Goal: Transaction & Acquisition: Purchase product/service

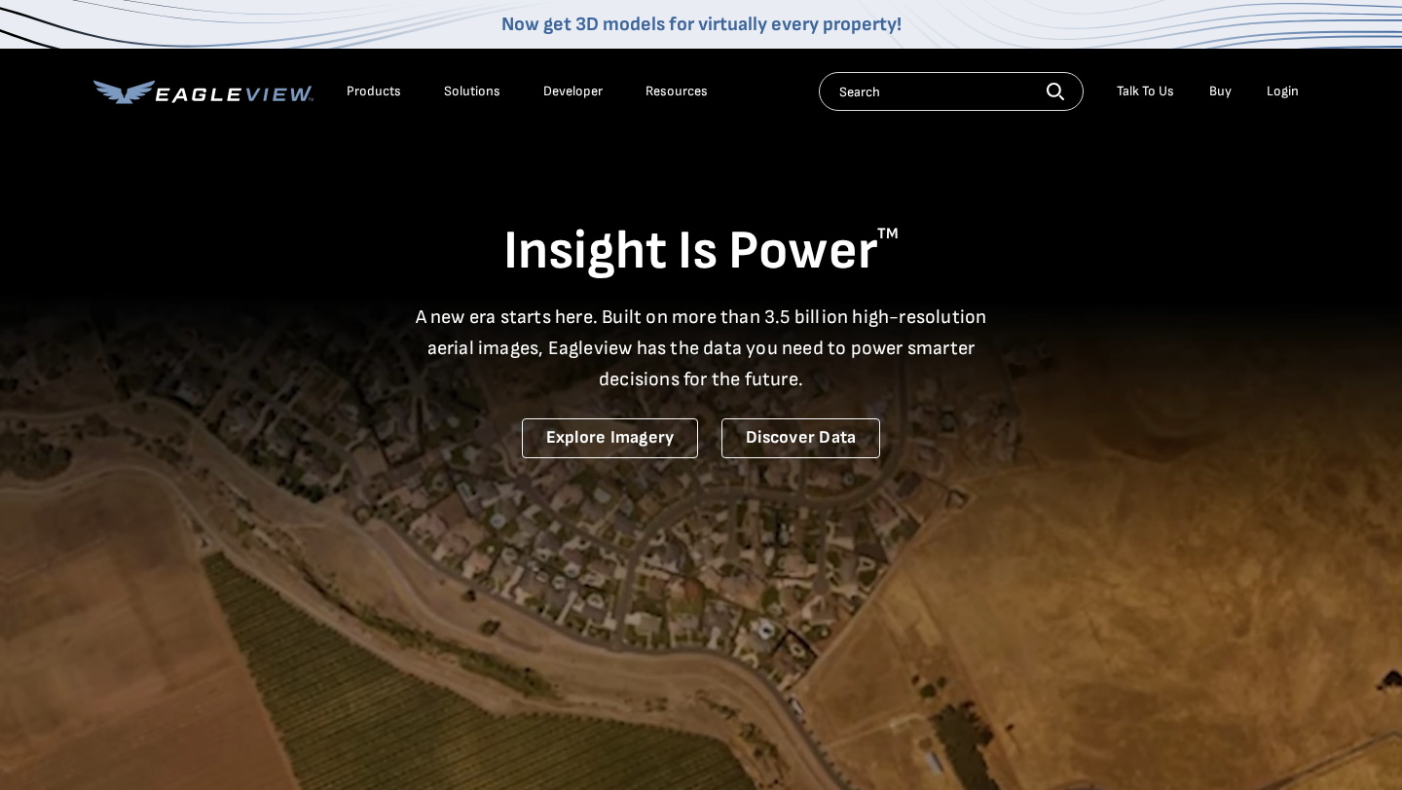
click at [1296, 87] on div "Login" at bounding box center [1282, 92] width 32 height 18
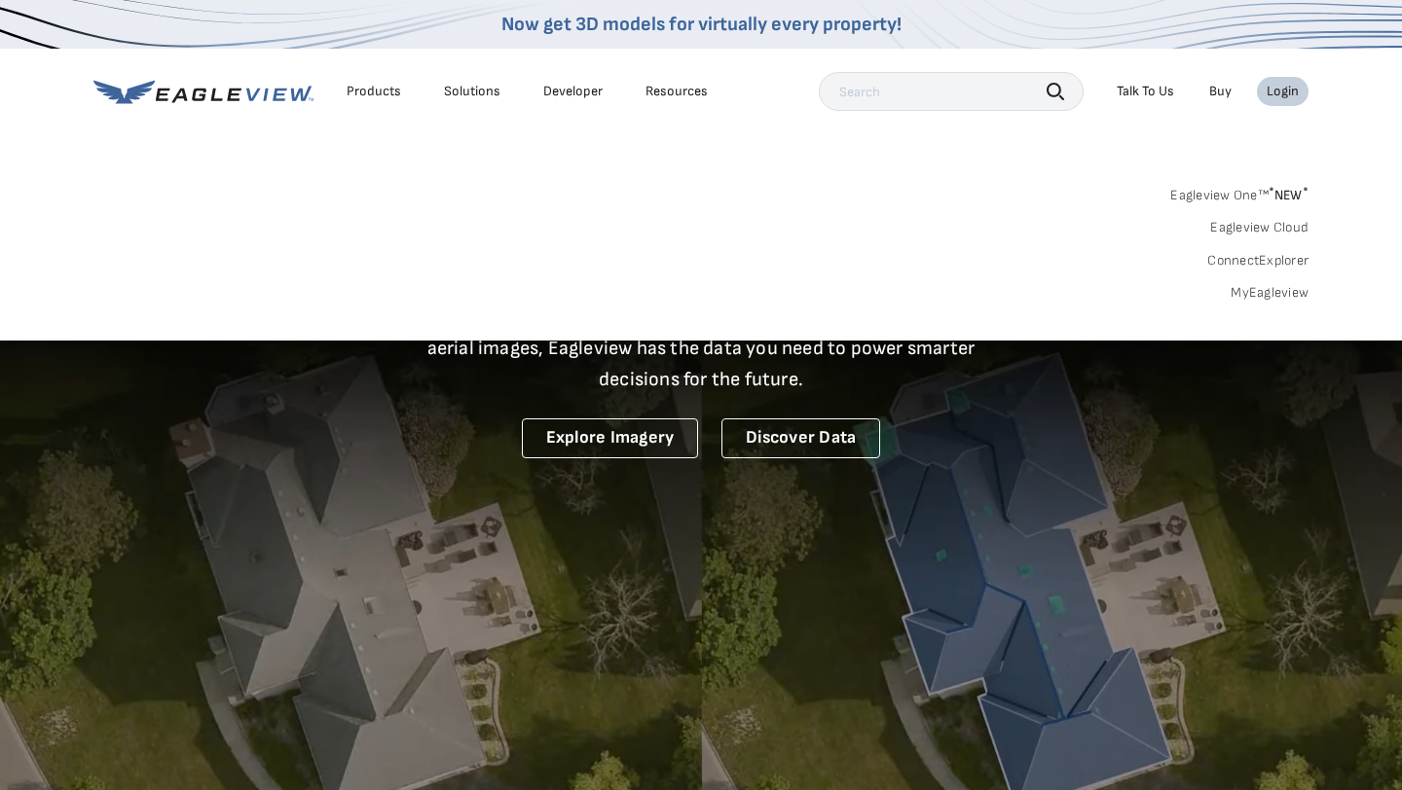
click at [1261, 291] on link "MyEagleview" at bounding box center [1269, 293] width 78 height 18
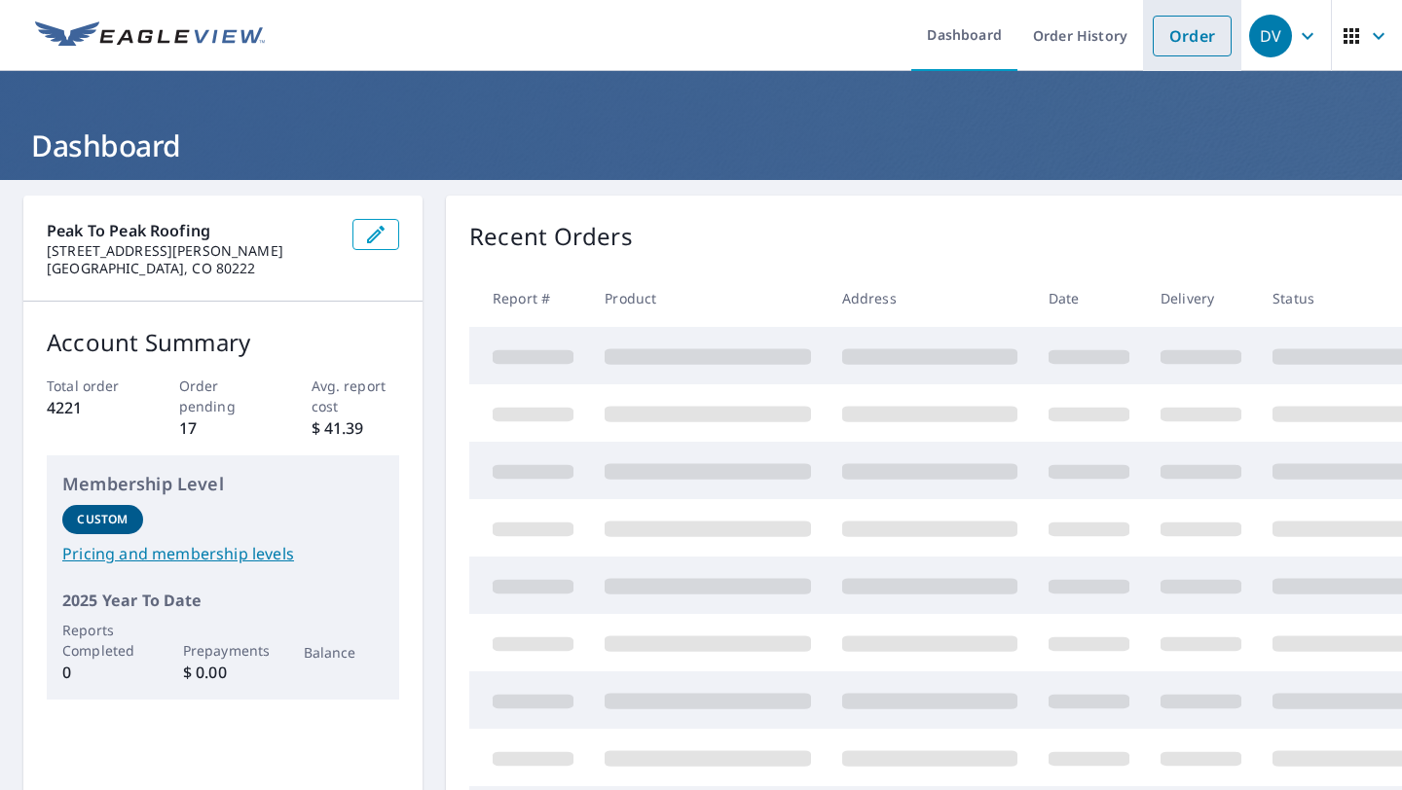
click at [1188, 41] on link "Order" at bounding box center [1191, 36] width 79 height 41
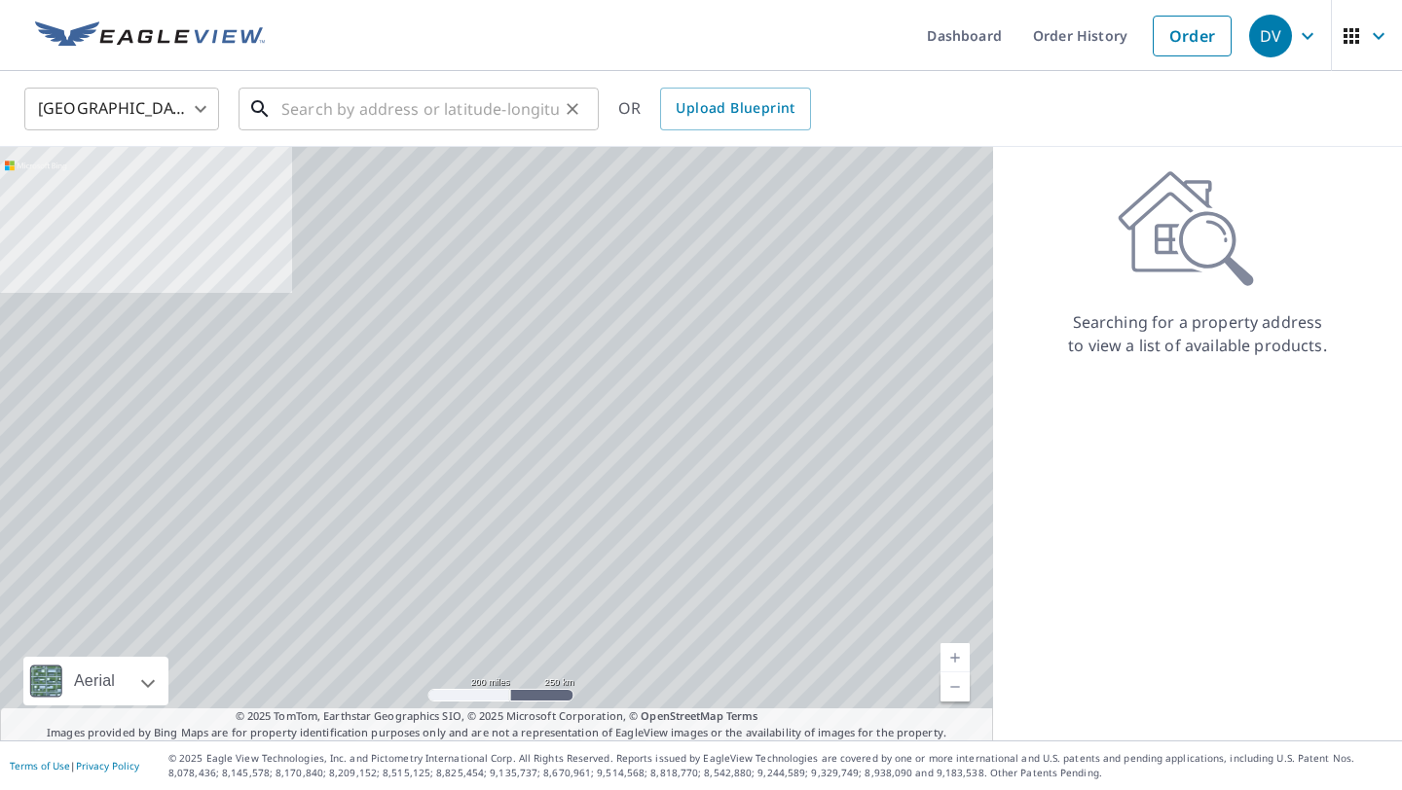
click at [448, 122] on input "text" at bounding box center [419, 109] width 277 height 55
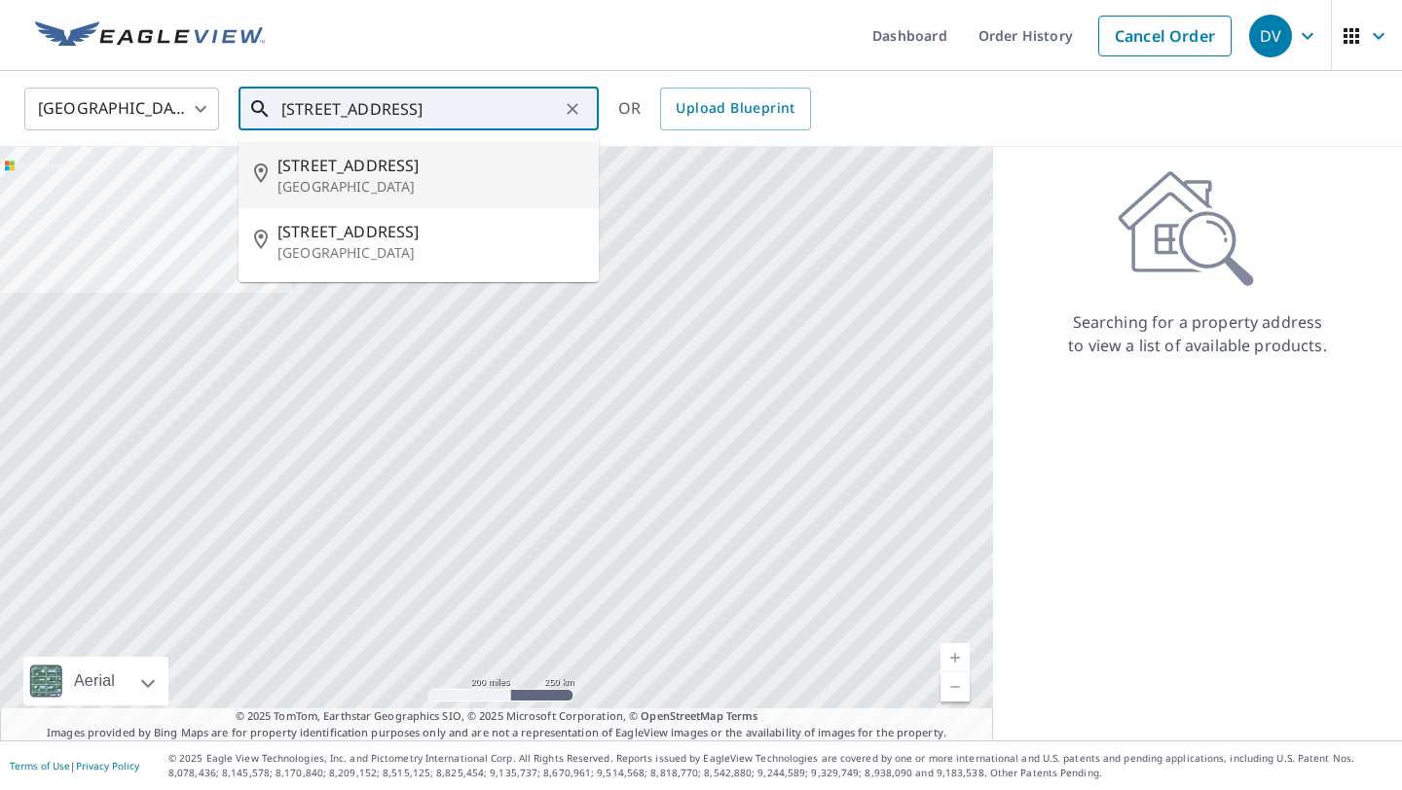
click at [391, 180] on p "Boulder, CO 80302" at bounding box center [430, 186] width 306 height 19
type input "2260 Mariposa Ave Boulder, CO 80302"
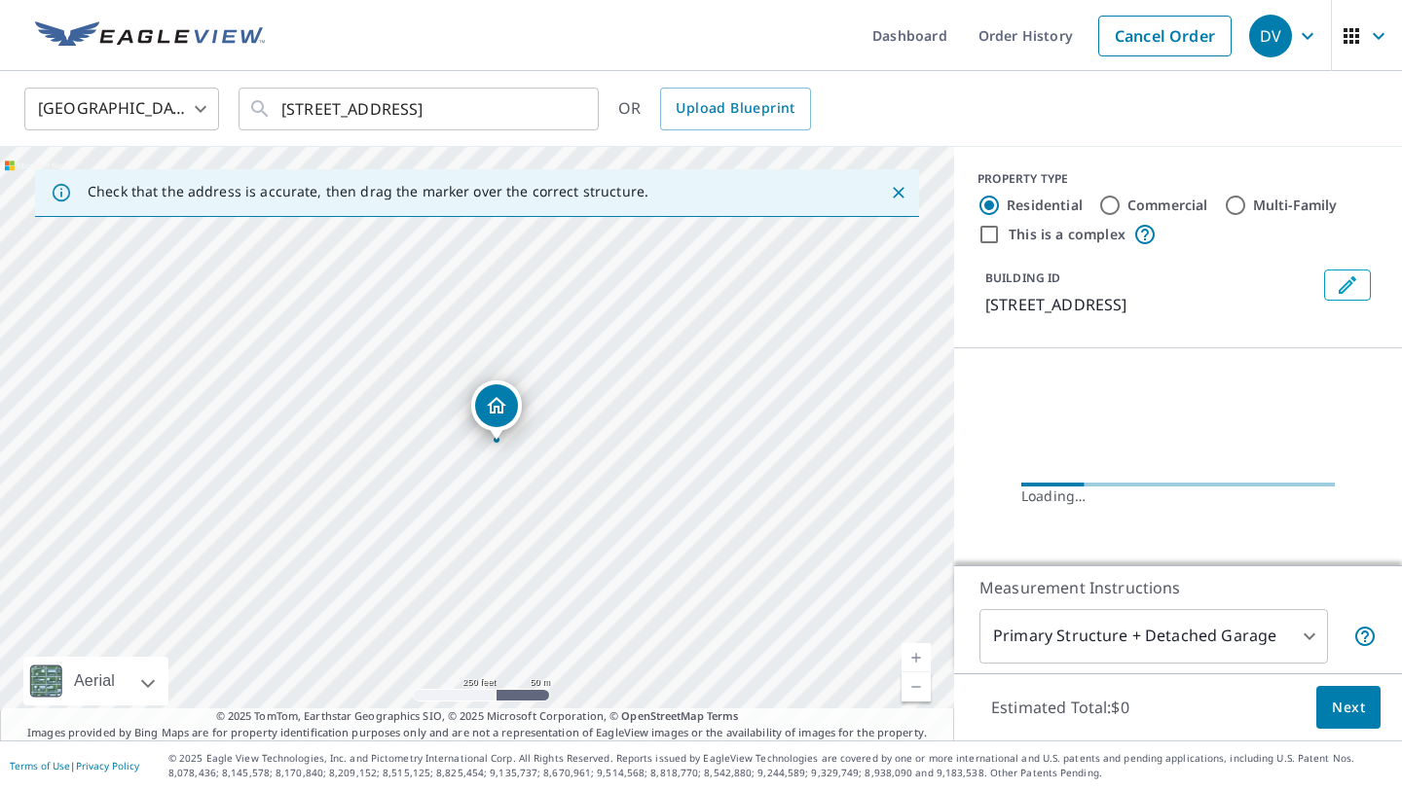
click at [921, 661] on link "Current Level 17, Zoom In" at bounding box center [915, 657] width 29 height 29
click at [921, 661] on link "Current Level 17.69484011849353, Zoom In" at bounding box center [915, 657] width 29 height 29
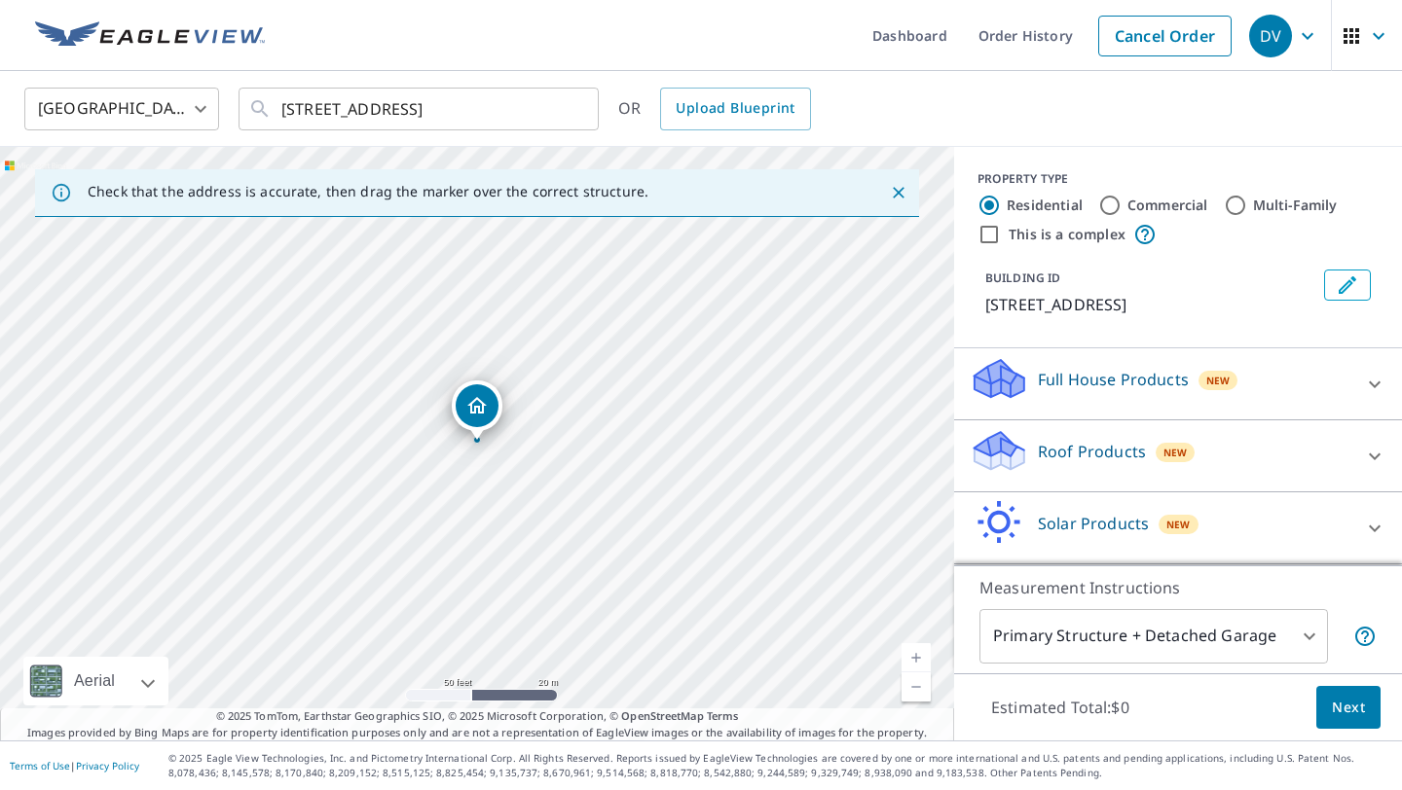
click at [921, 661] on link "Current Level 19, Zoom In" at bounding box center [915, 657] width 29 height 29
click at [921, 661] on link "Current Level 19, Zoom In Disabled" at bounding box center [915, 657] width 29 height 29
click at [1074, 440] on p "Roof Products" at bounding box center [1092, 451] width 108 height 23
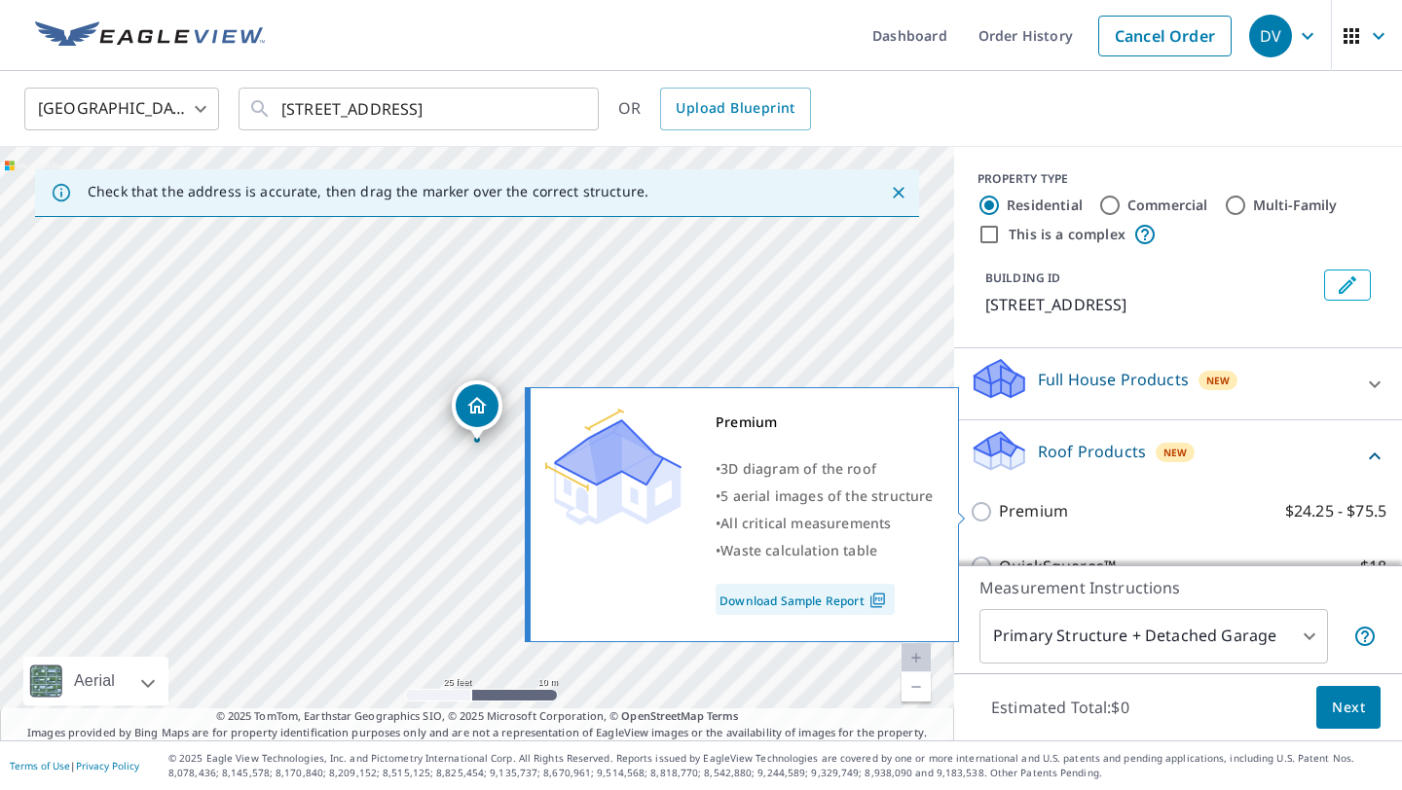
click at [981, 510] on input "Premium $24.25 - $75.5" at bounding box center [983, 511] width 29 height 23
checkbox input "true"
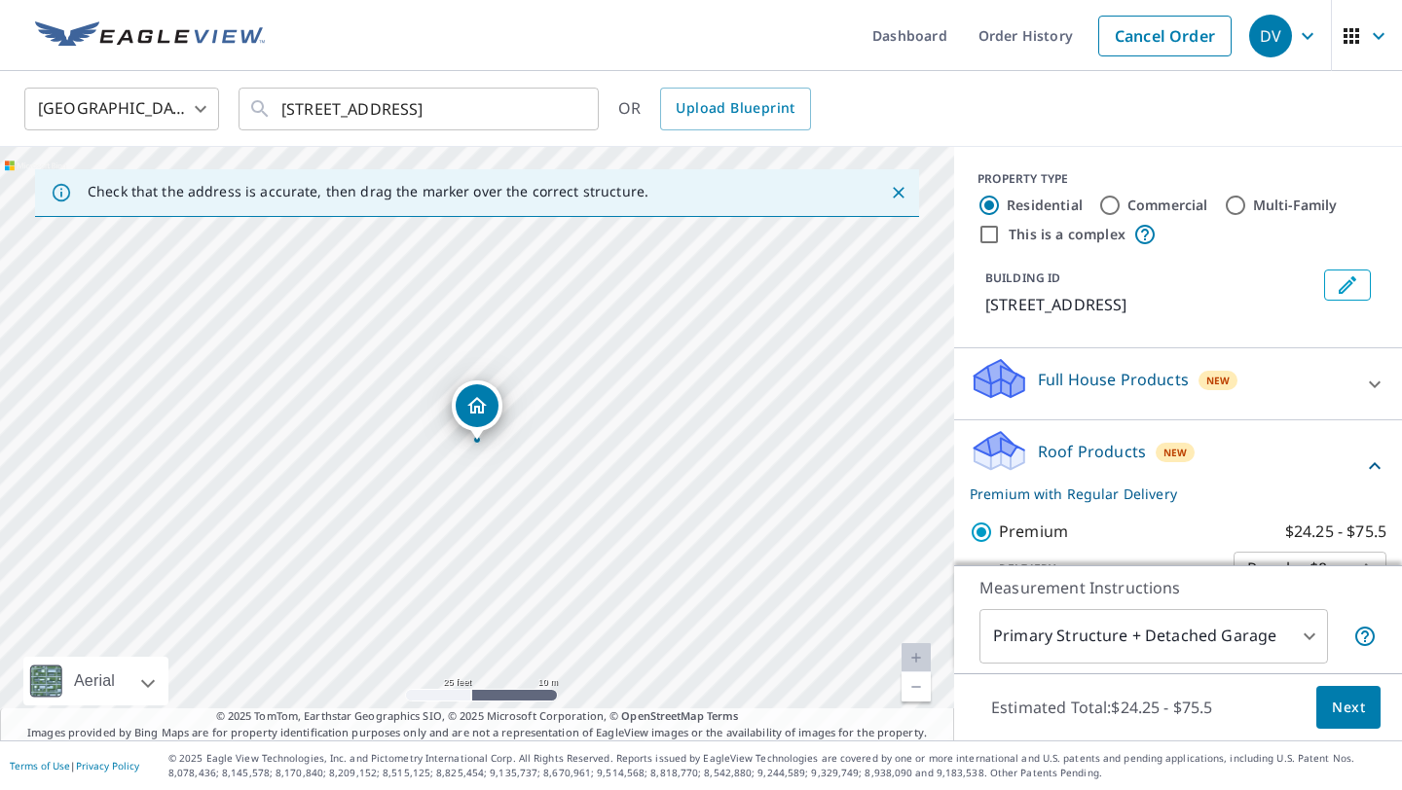
click at [1351, 718] on span "Next" at bounding box center [1348, 708] width 33 height 24
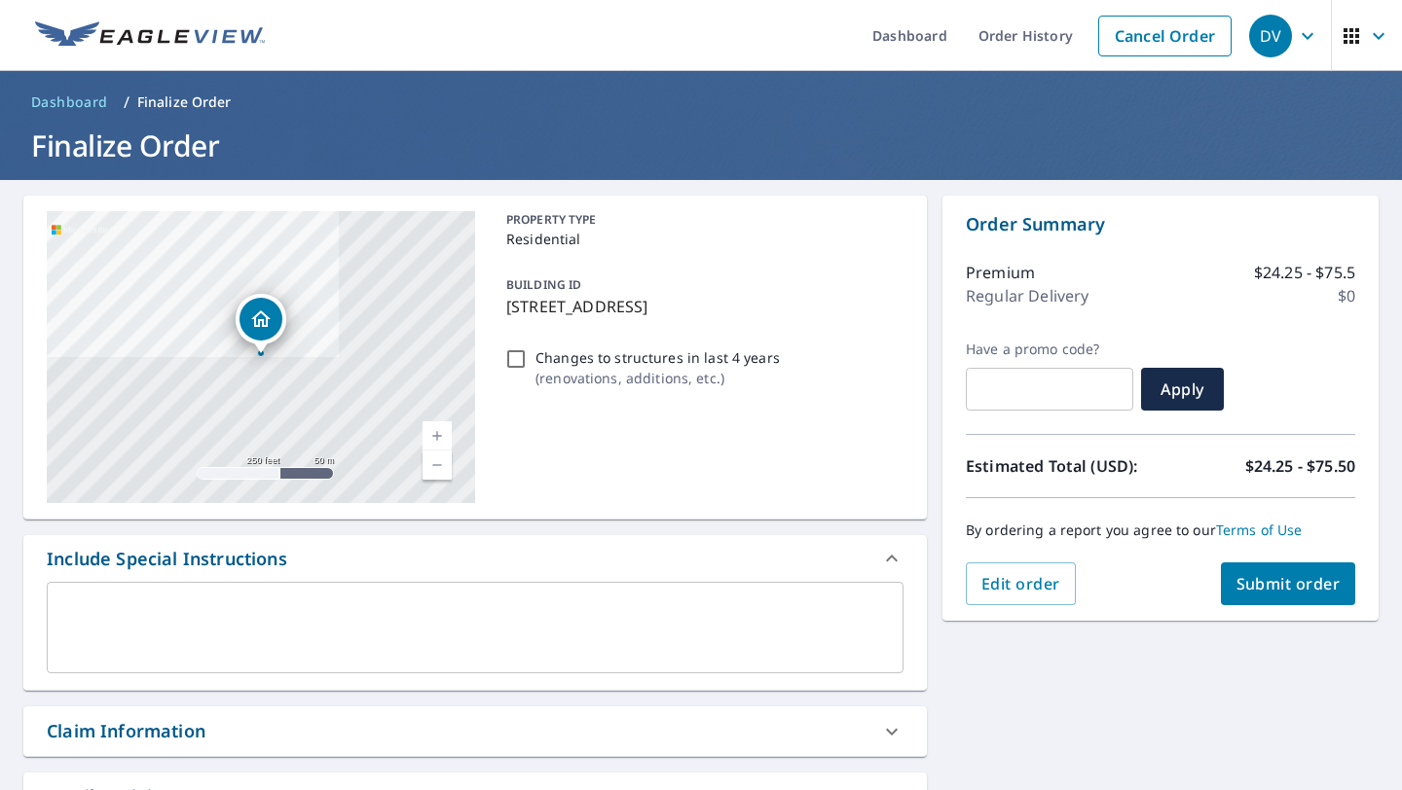
click at [1259, 578] on span "Submit order" at bounding box center [1288, 583] width 104 height 21
checkbox input "true"
